Goal: Task Accomplishment & Management: Manage account settings

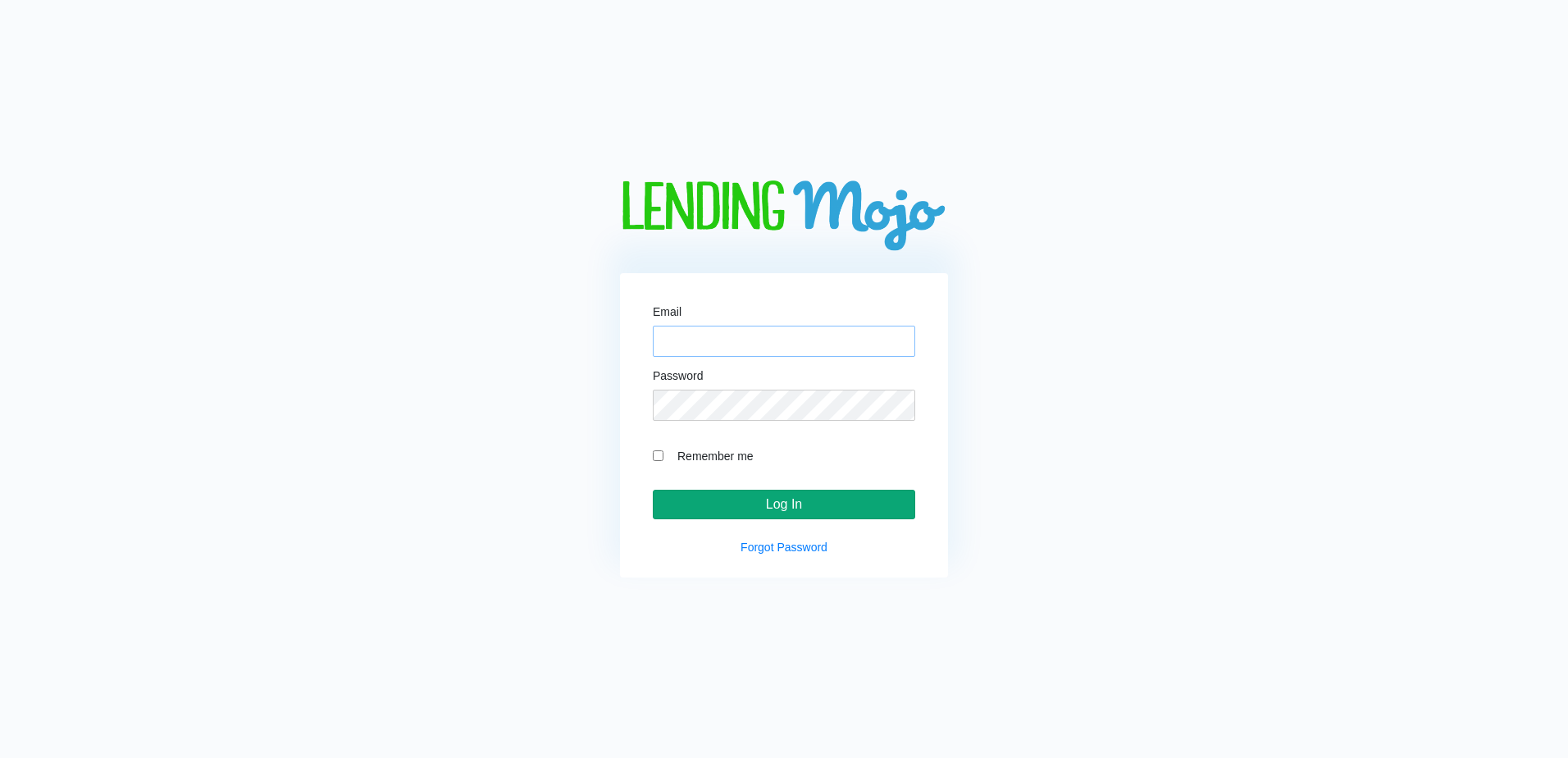
type input "[EMAIL_ADDRESS][DOMAIN_NAME]"
click at [822, 506] on input "Log In" at bounding box center [784, 505] width 262 height 30
